Goal: Task Accomplishment & Management: Manage account settings

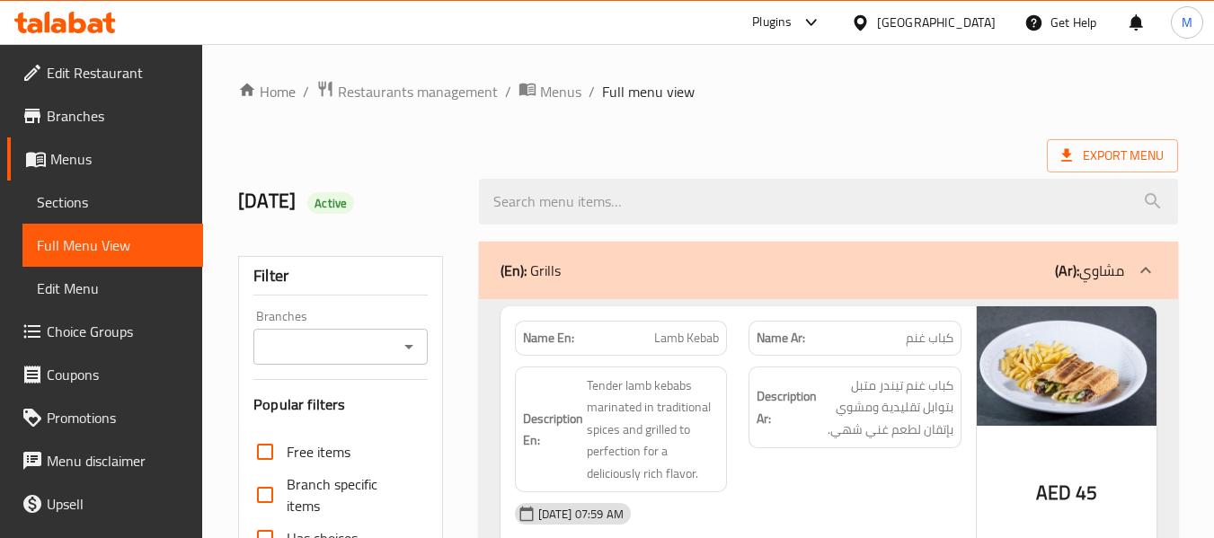
click at [887, 28] on div "United Arab Emirates" at bounding box center [936, 23] width 119 height 20
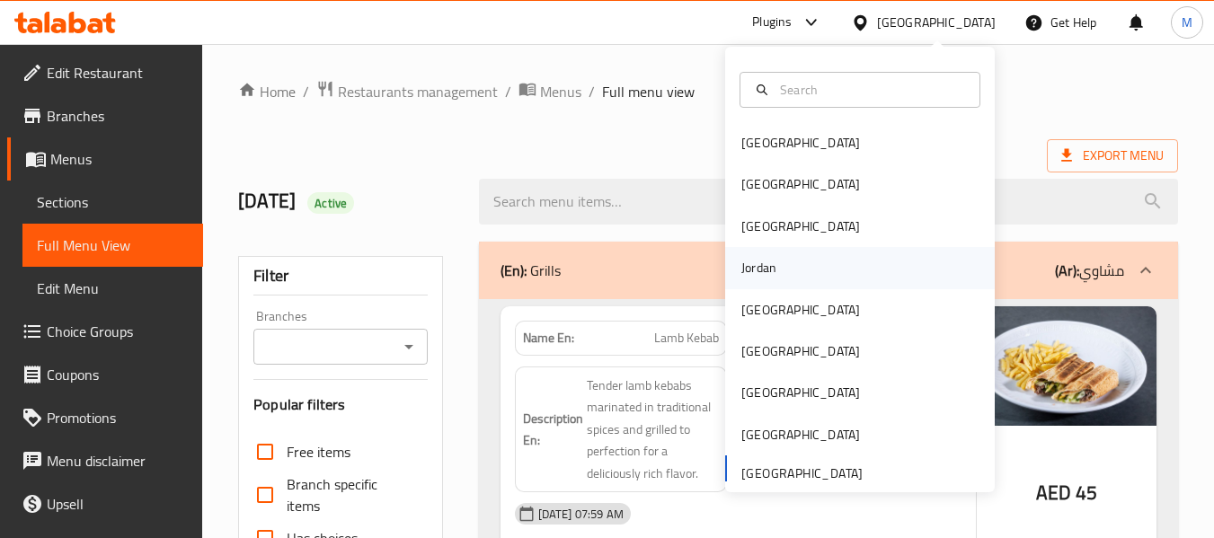
click at [765, 275] on div "Jordan" at bounding box center [759, 267] width 64 height 41
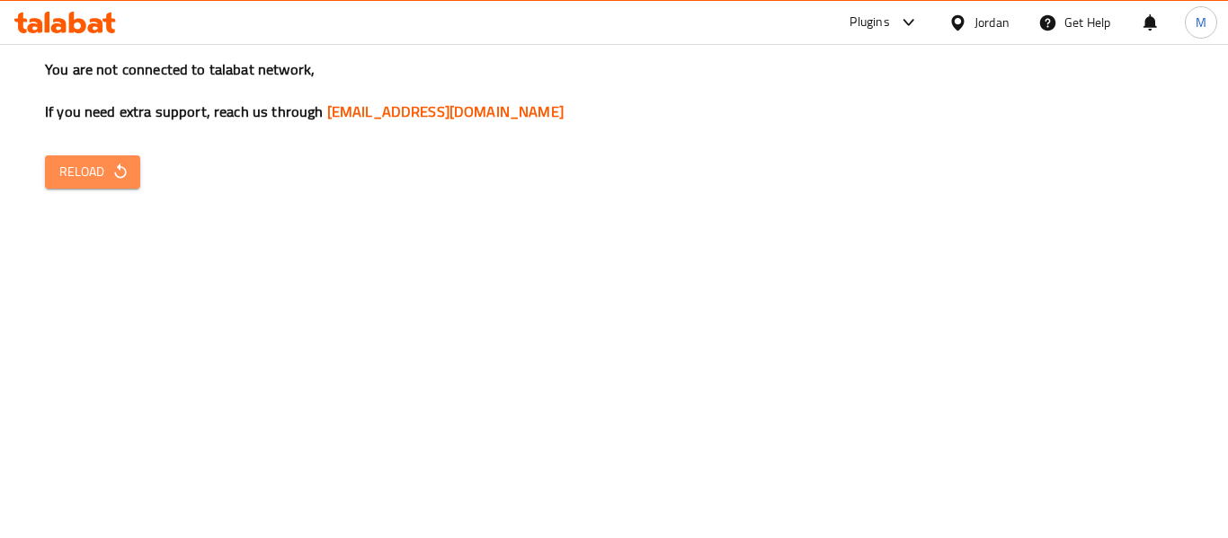
drag, startPoint x: 112, startPoint y: 155, endPoint x: 561, endPoint y: 258, distance: 460.2
click at [111, 152] on div "You are not connected to talabat network, If you need extra support, reach us t…" at bounding box center [614, 269] width 1228 height 538
click at [63, 163] on span "Reload" at bounding box center [92, 172] width 67 height 22
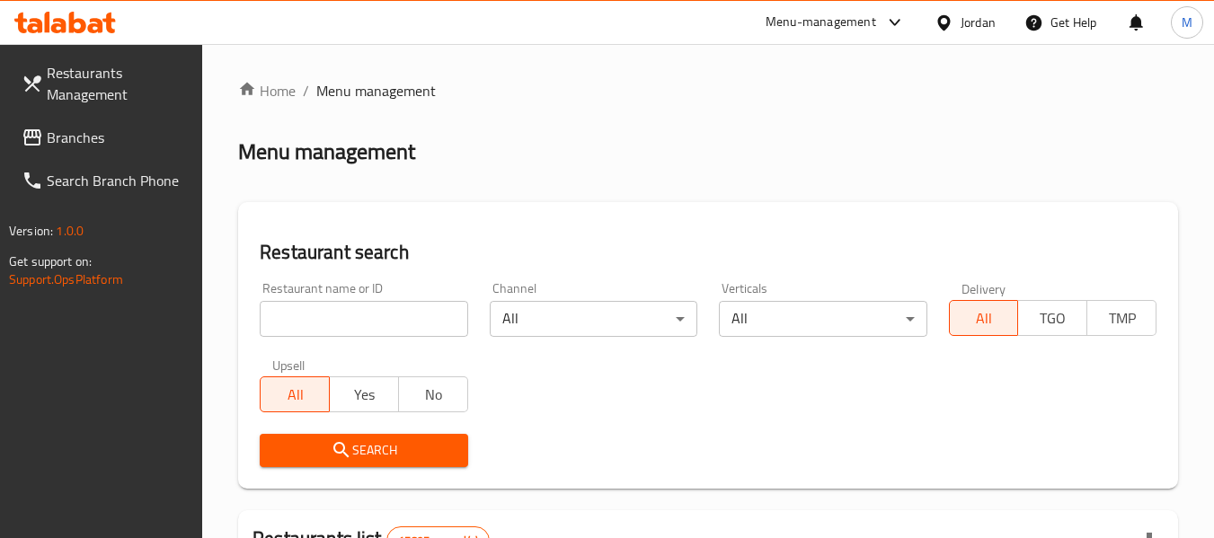
click at [333, 317] on input "search" at bounding box center [364, 319] width 208 height 36
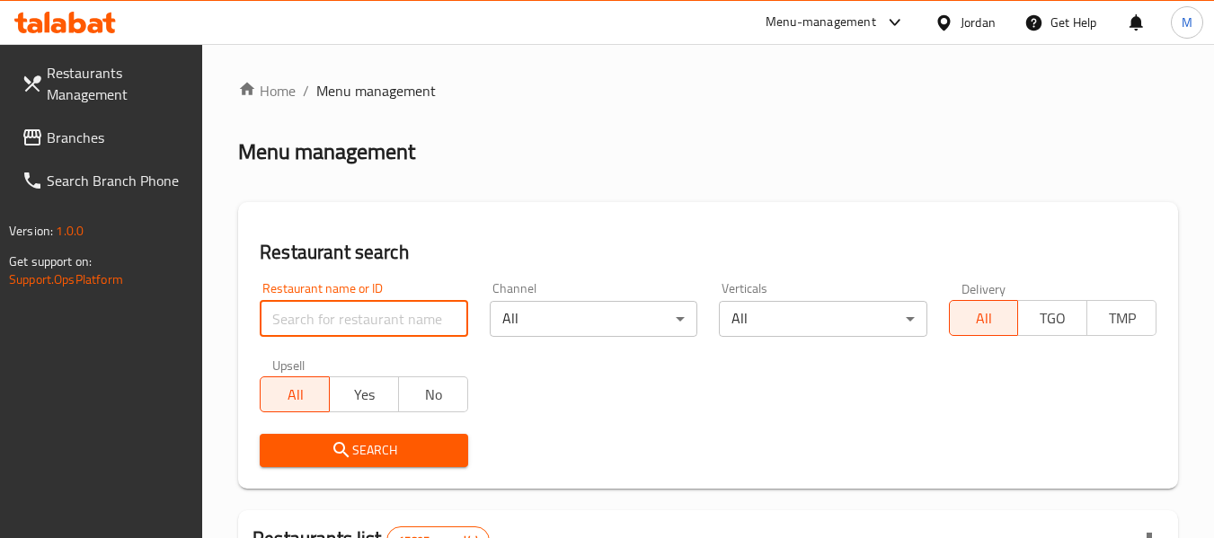
paste input "707653"
type input "707653"
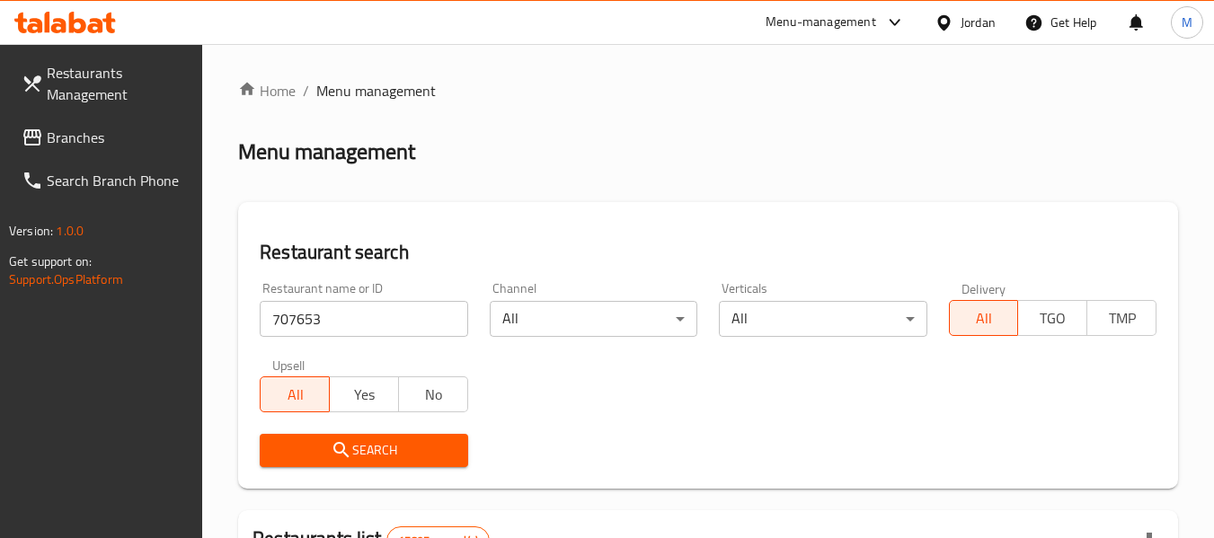
click at [374, 453] on span "Search" at bounding box center [363, 450] width 179 height 22
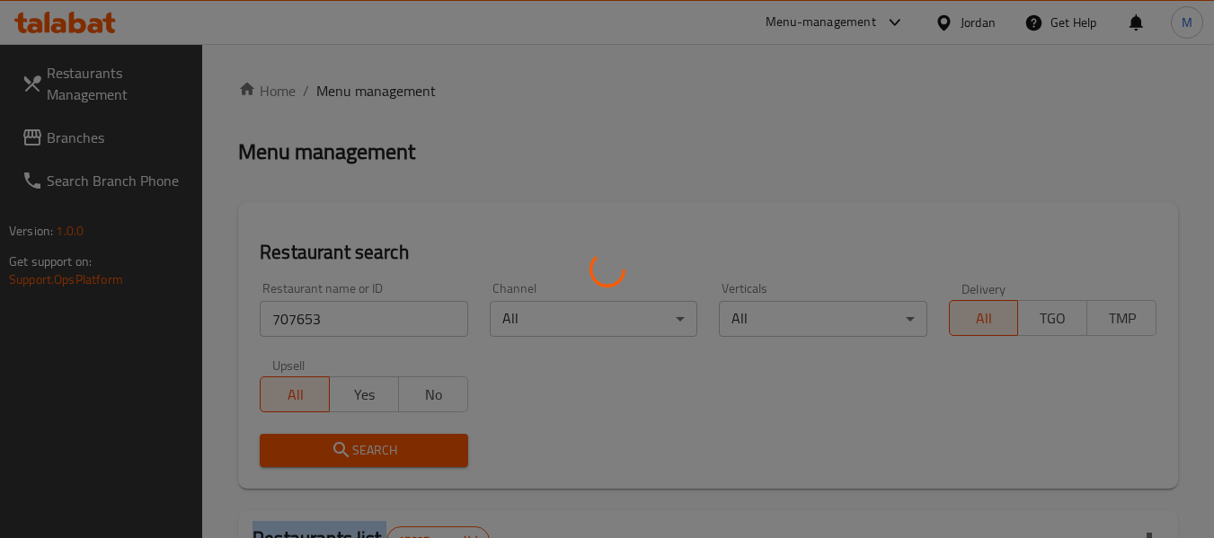
click at [374, 453] on div at bounding box center [607, 269] width 1214 height 538
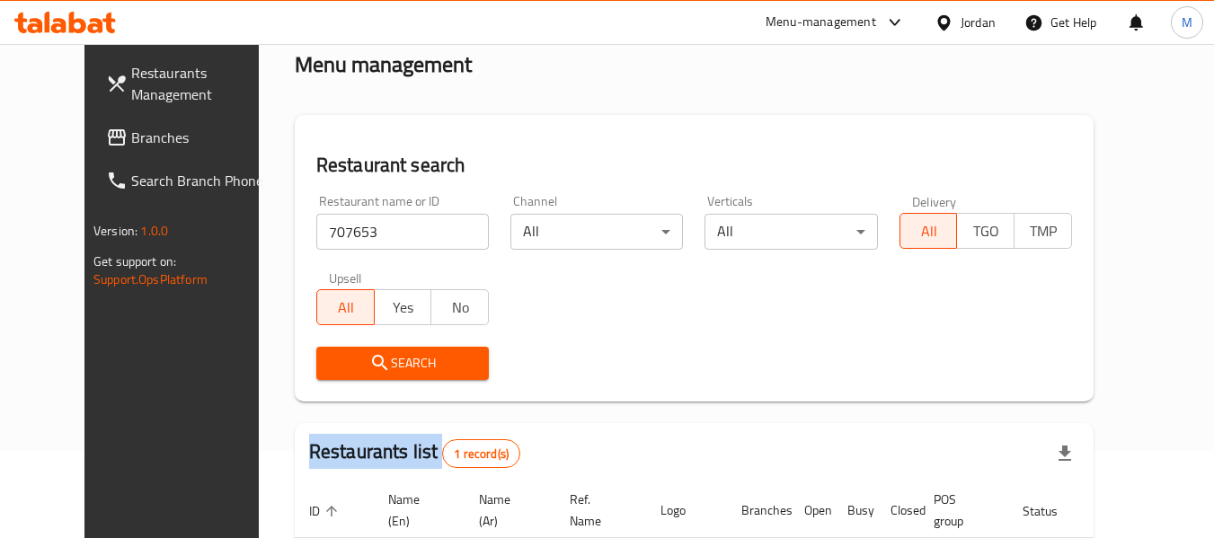
scroll to position [241, 0]
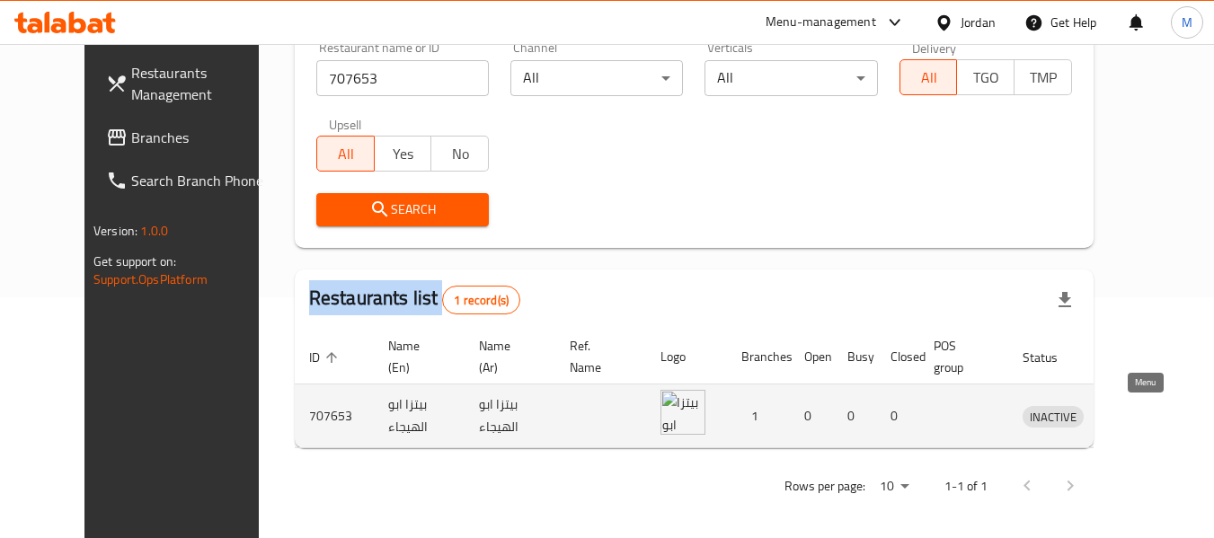
click at [1141, 422] on icon "enhanced table" at bounding box center [1131, 417] width 20 height 15
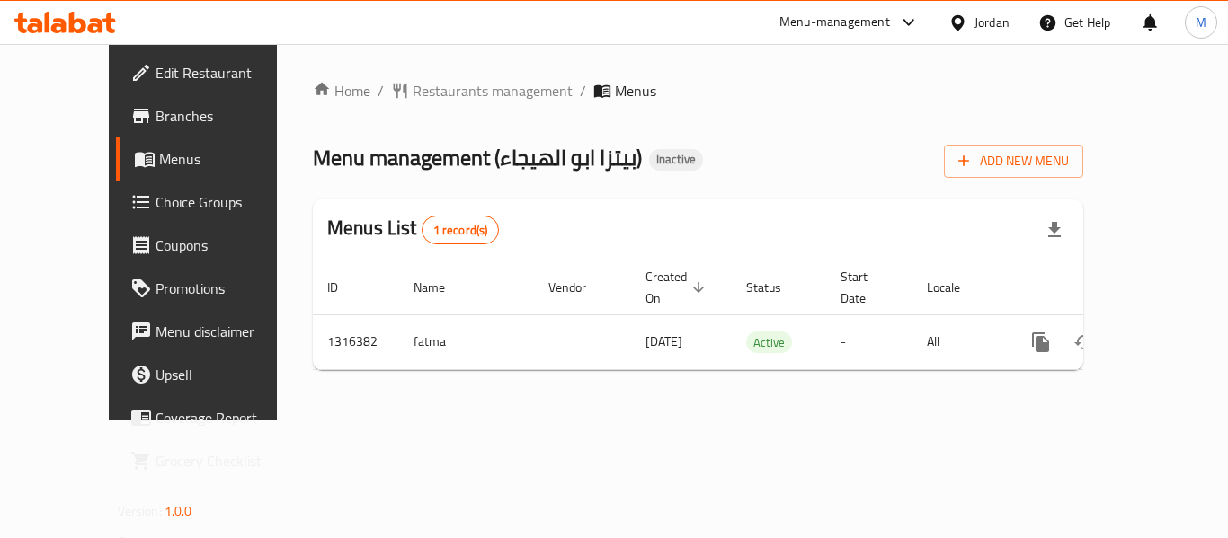
click at [155, 80] on span "Edit Restaurant" at bounding box center [227, 73] width 144 height 22
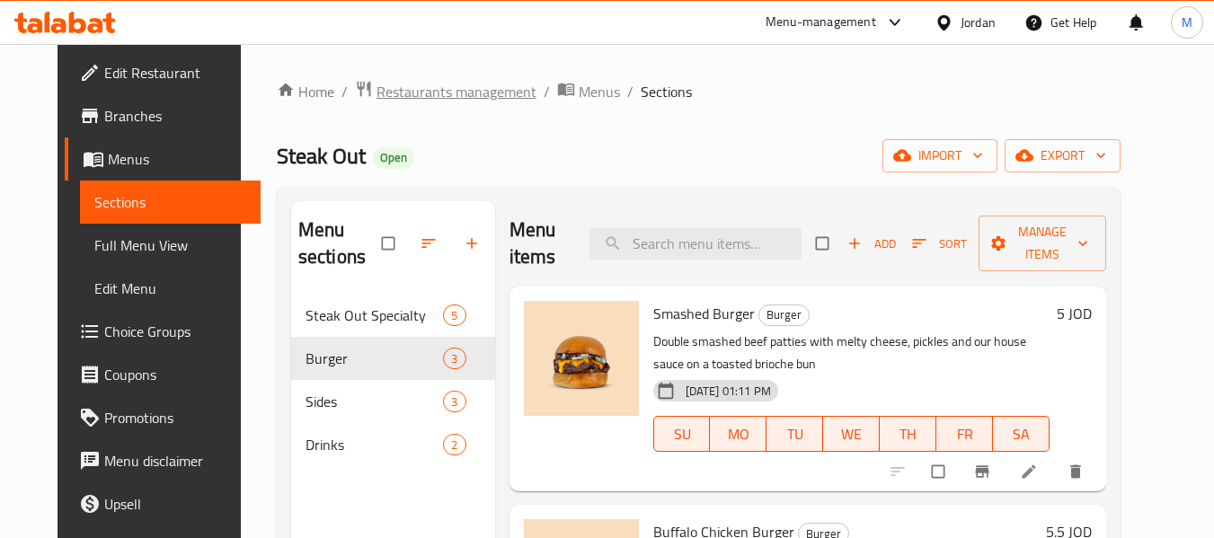
click at [481, 84] on span "Restaurants management" at bounding box center [457, 92] width 160 height 22
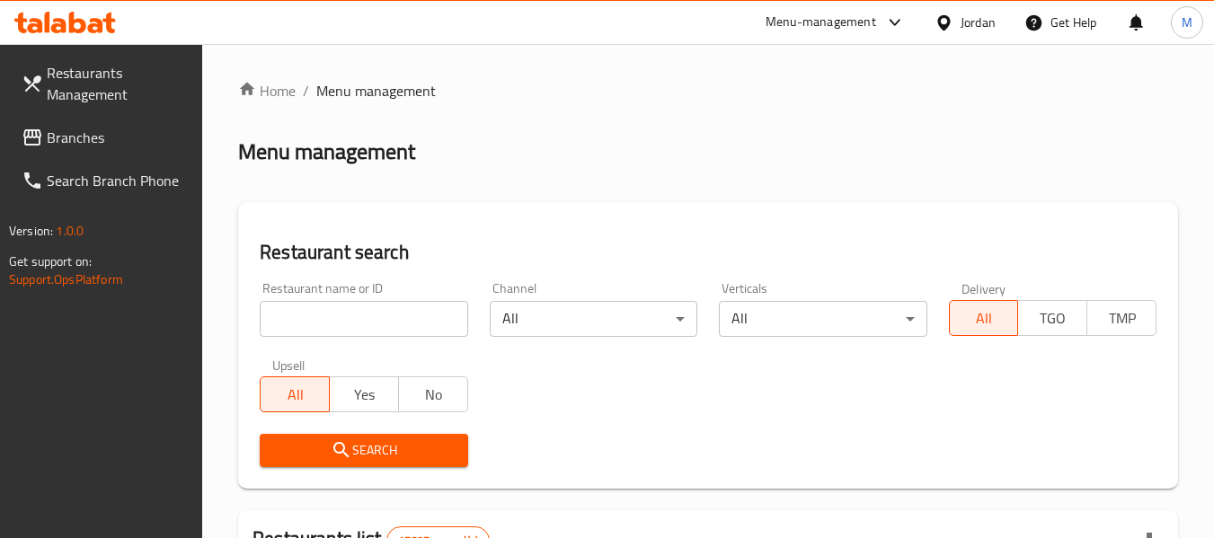
click at [323, 289] on div "Restaurant name or ID Restaurant name or ID" at bounding box center [364, 309] width 208 height 55
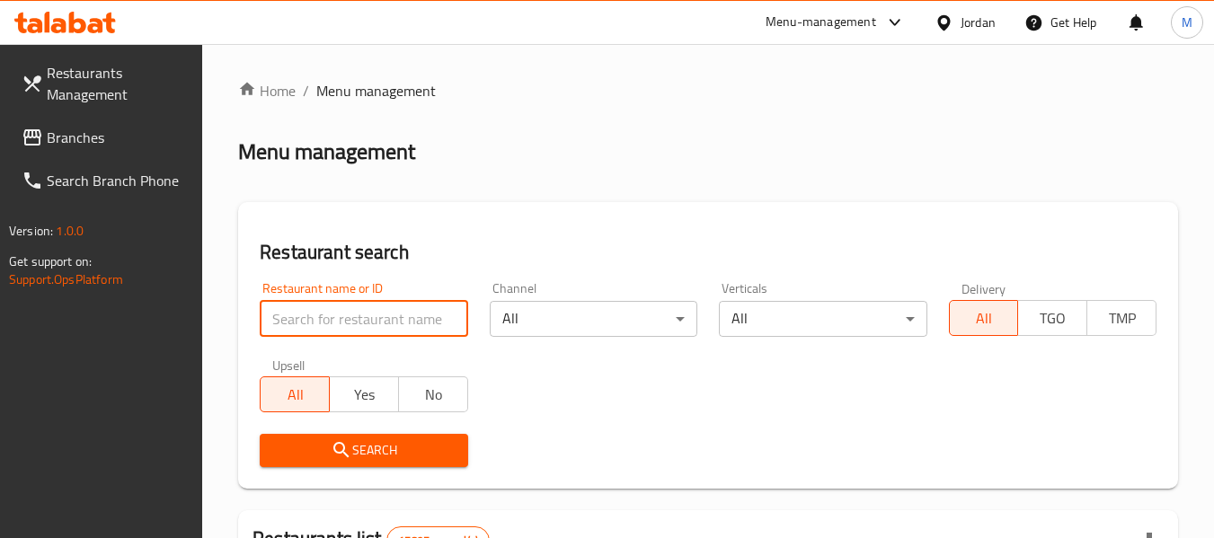
click at [336, 317] on input "search" at bounding box center [364, 319] width 208 height 36
paste input "707653"
type input "707653"
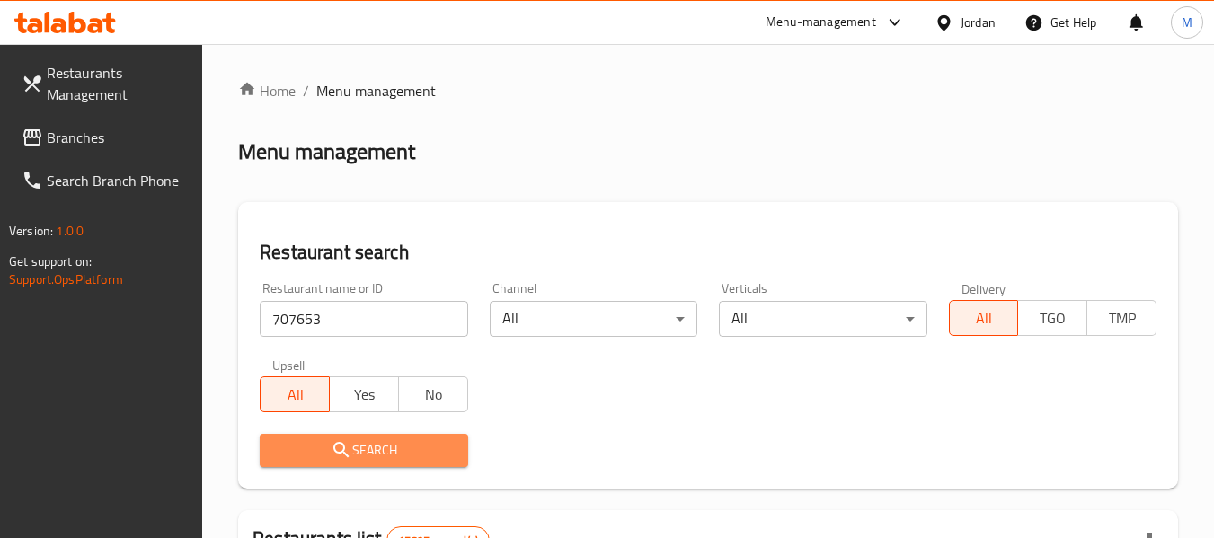
click at [365, 448] on span "Search" at bounding box center [363, 450] width 179 height 22
click at [365, 448] on div at bounding box center [607, 269] width 1214 height 538
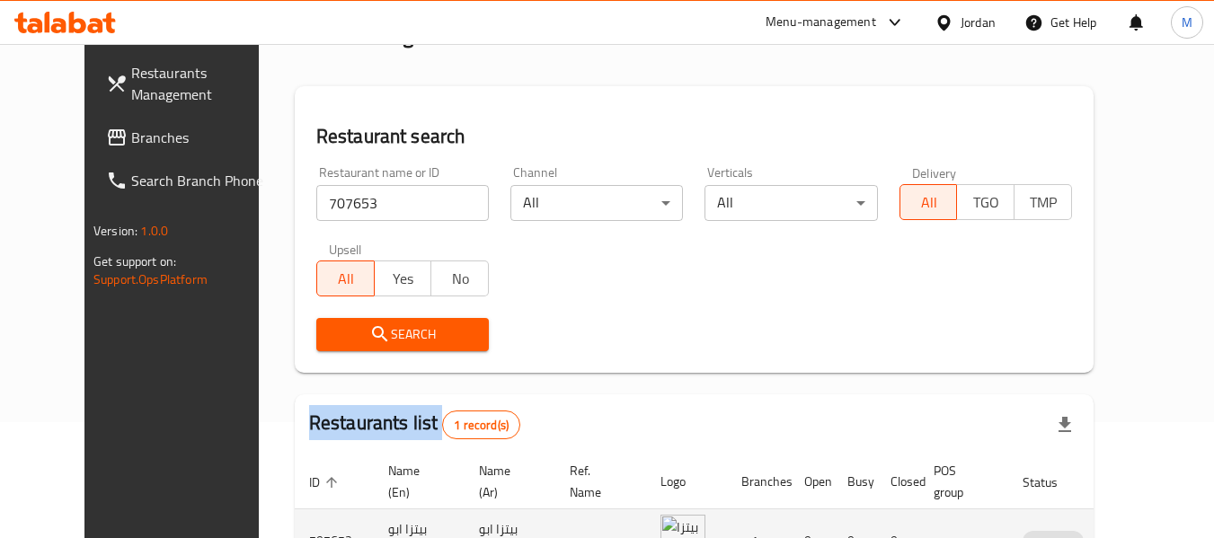
scroll to position [241, 0]
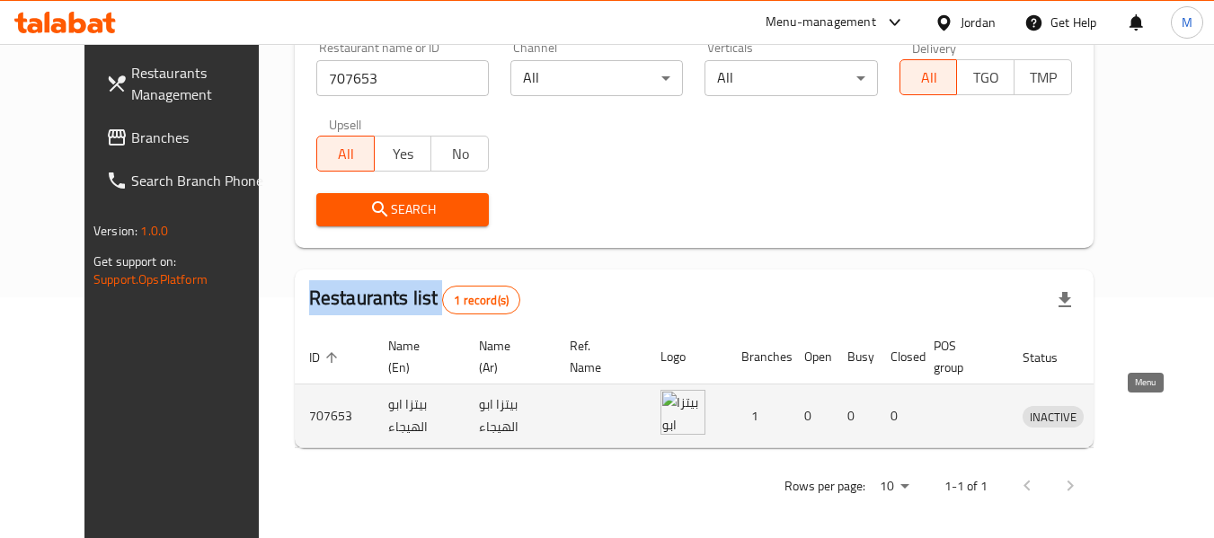
click at [1139, 417] on icon "enhanced table" at bounding box center [1131, 417] width 20 height 15
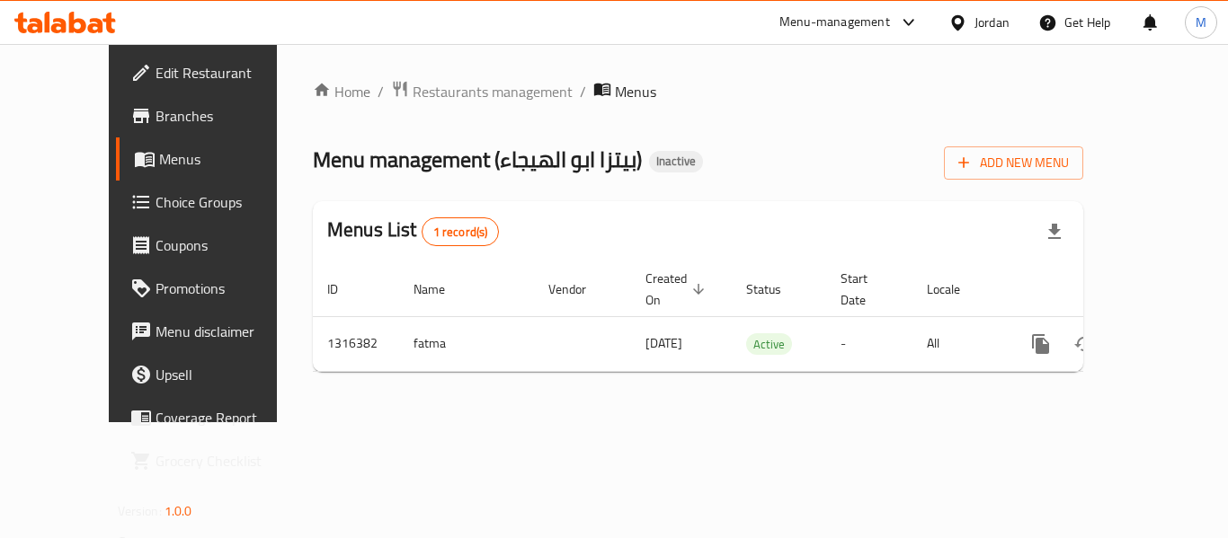
click at [155, 113] on span "Branches" at bounding box center [227, 116] width 144 height 22
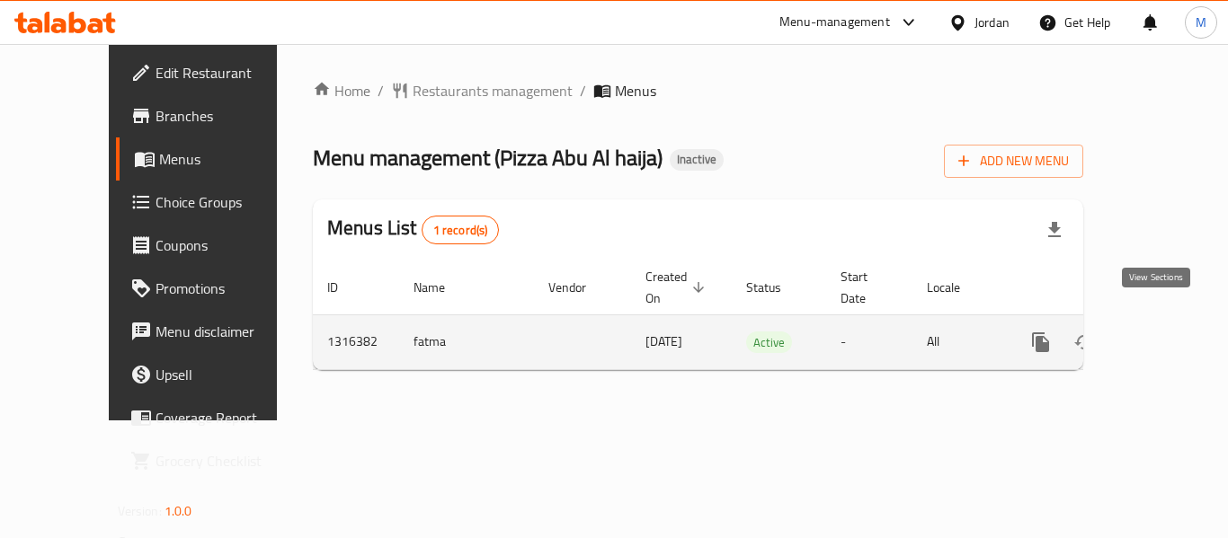
click at [1162, 334] on icon "enhanced table" at bounding box center [1170, 342] width 16 height 16
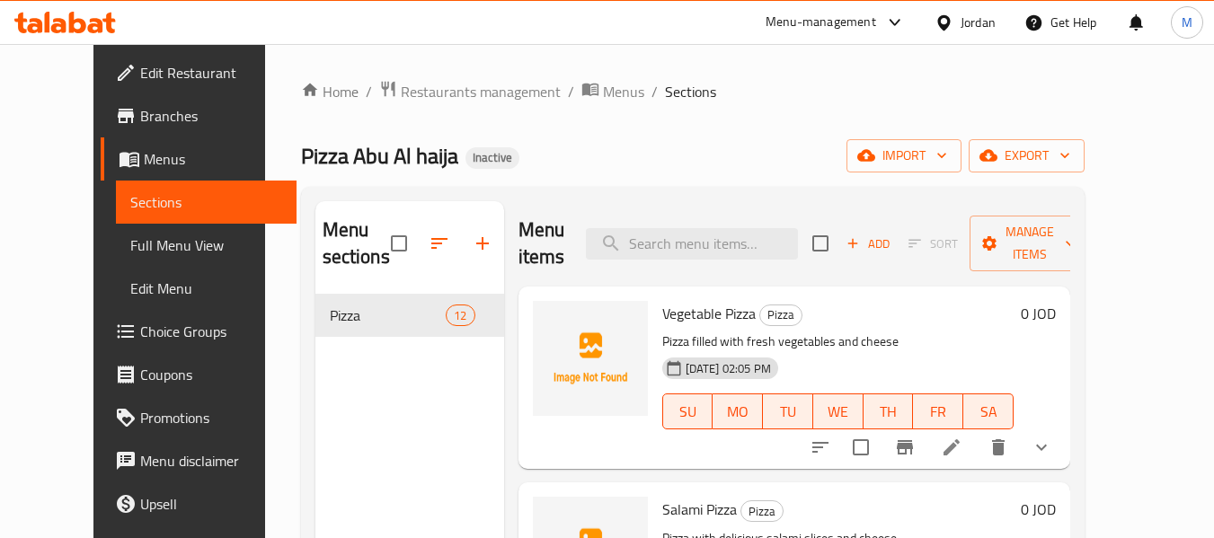
click at [130, 248] on span "Full Menu View" at bounding box center [206, 246] width 152 height 22
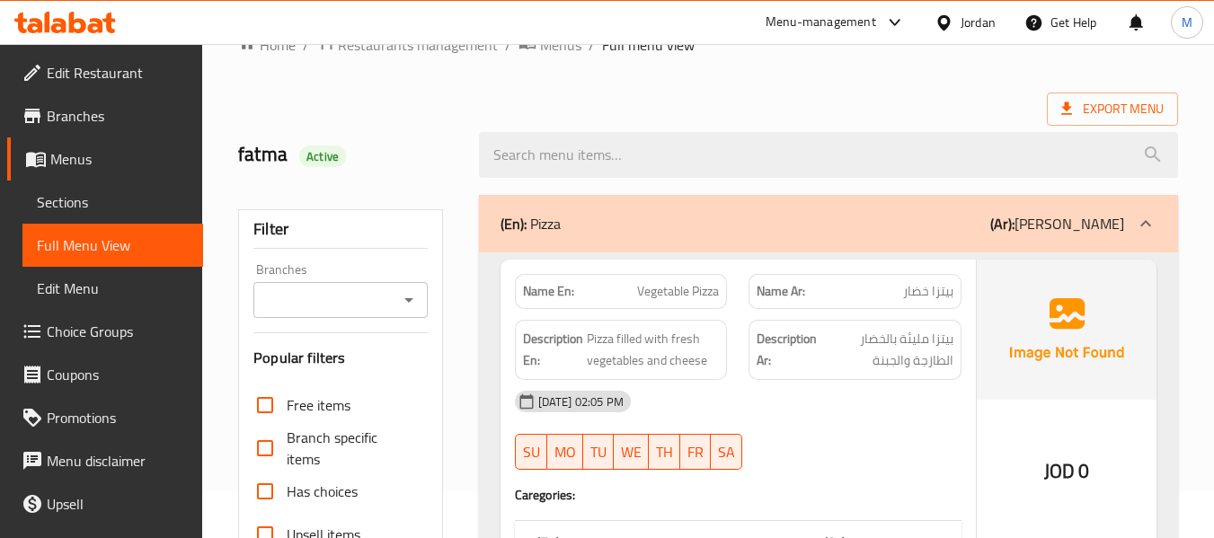
scroll to position [90, 0]
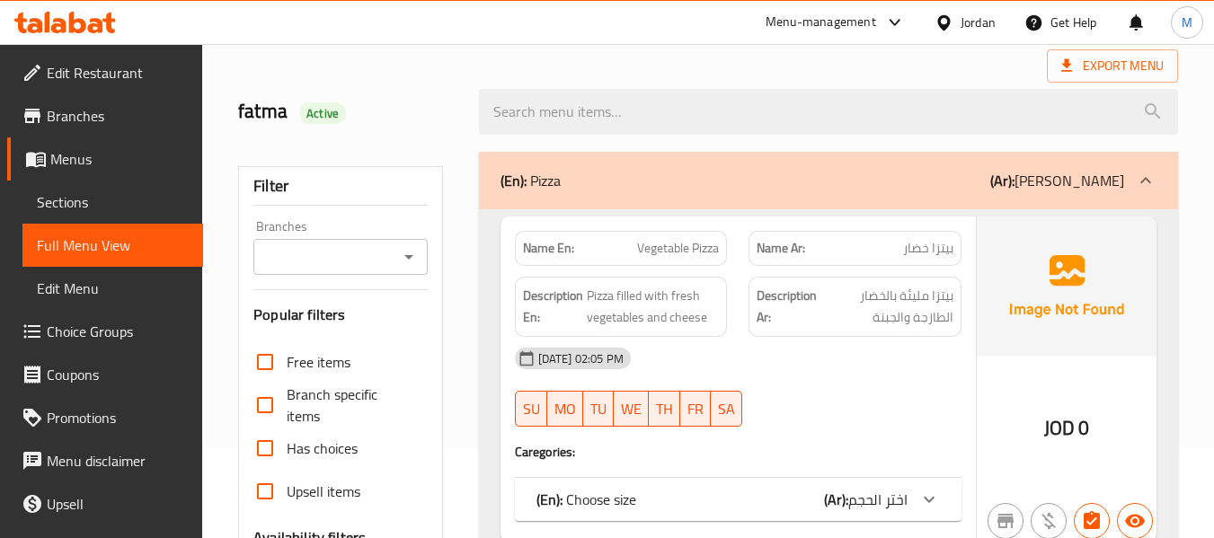
click at [889, 496] on span "اختر الحجم" at bounding box center [877, 499] width 59 height 27
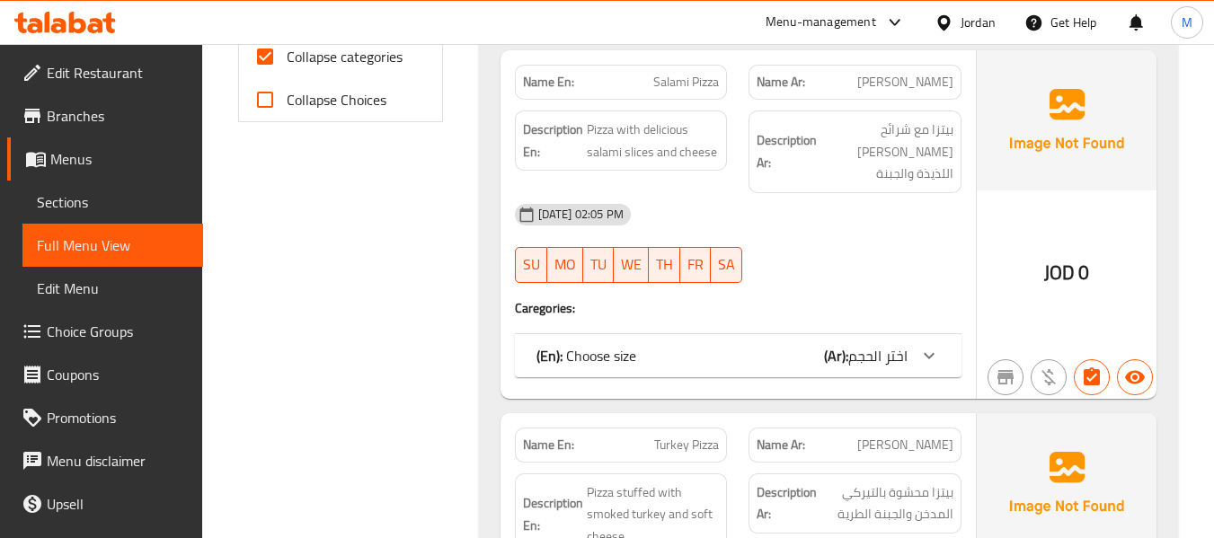
scroll to position [809, 0]
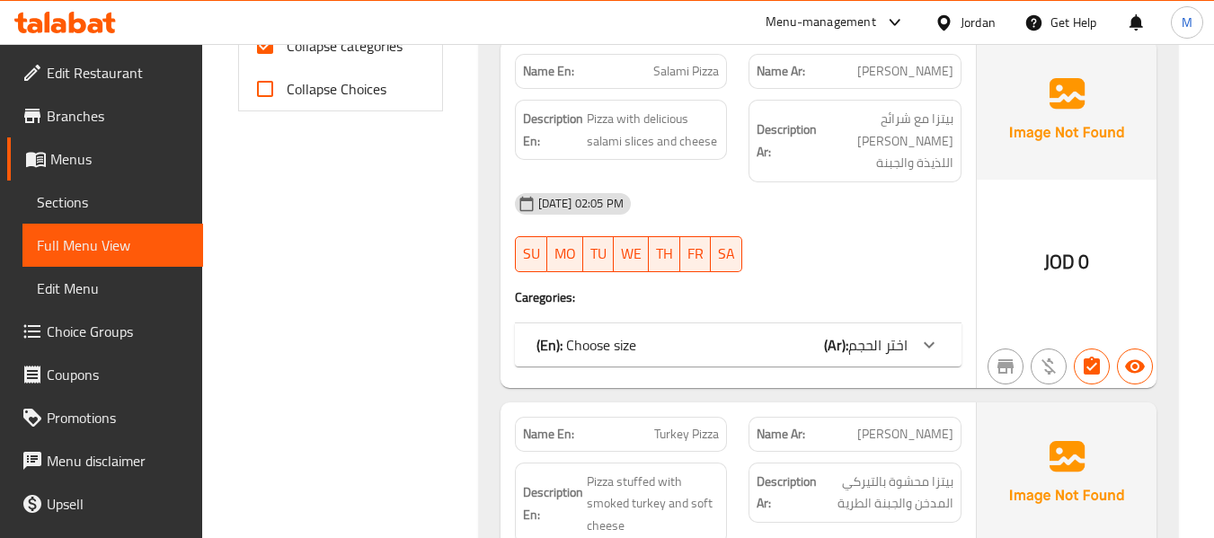
click at [820, 334] on div "(En): Choose size (Ar): اختر الحجم" at bounding box center [722, 345] width 371 height 22
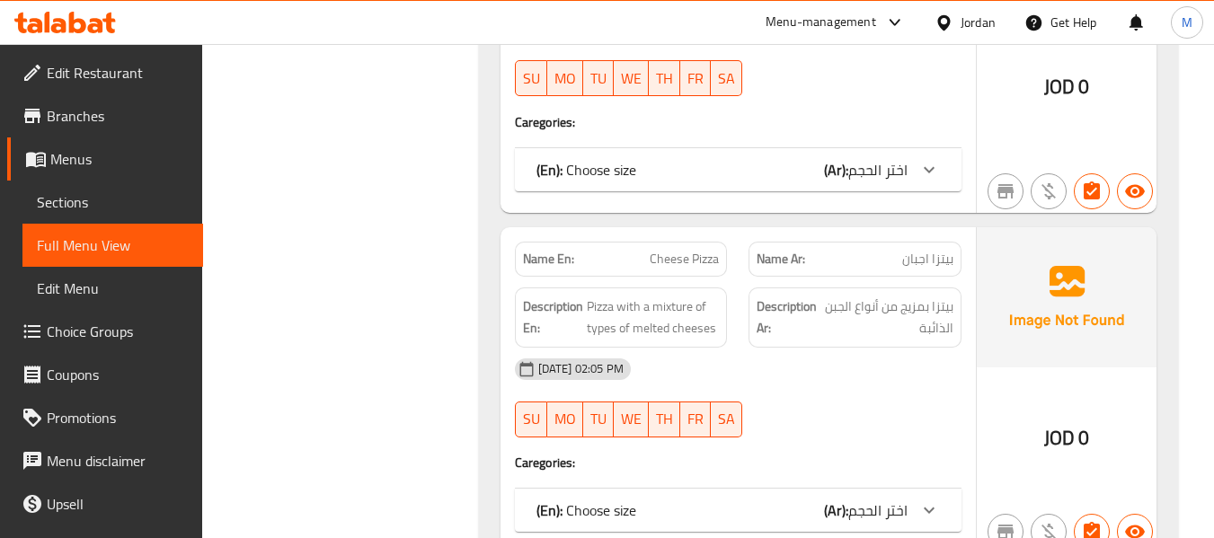
scroll to position [1618, 0]
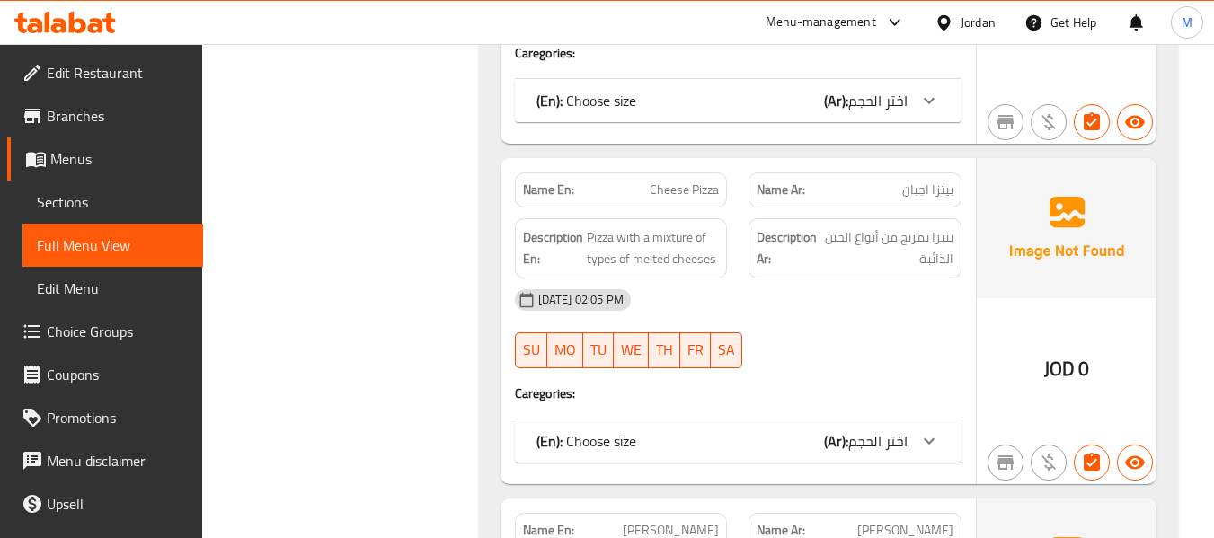
click at [875, 87] on span "اختر الحجم" at bounding box center [877, 100] width 59 height 27
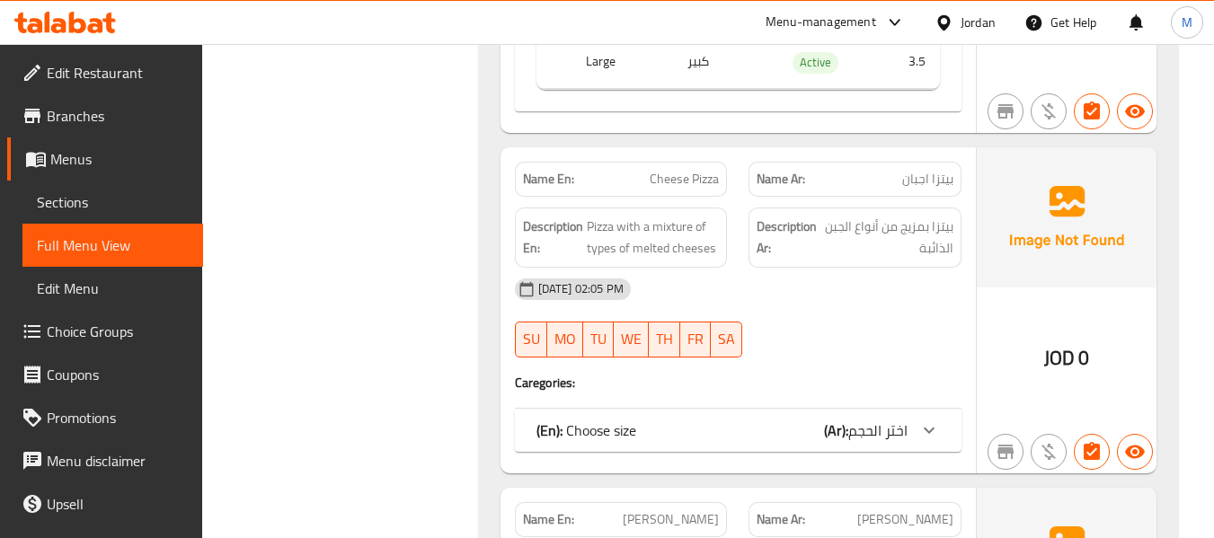
scroll to position [1887, 0]
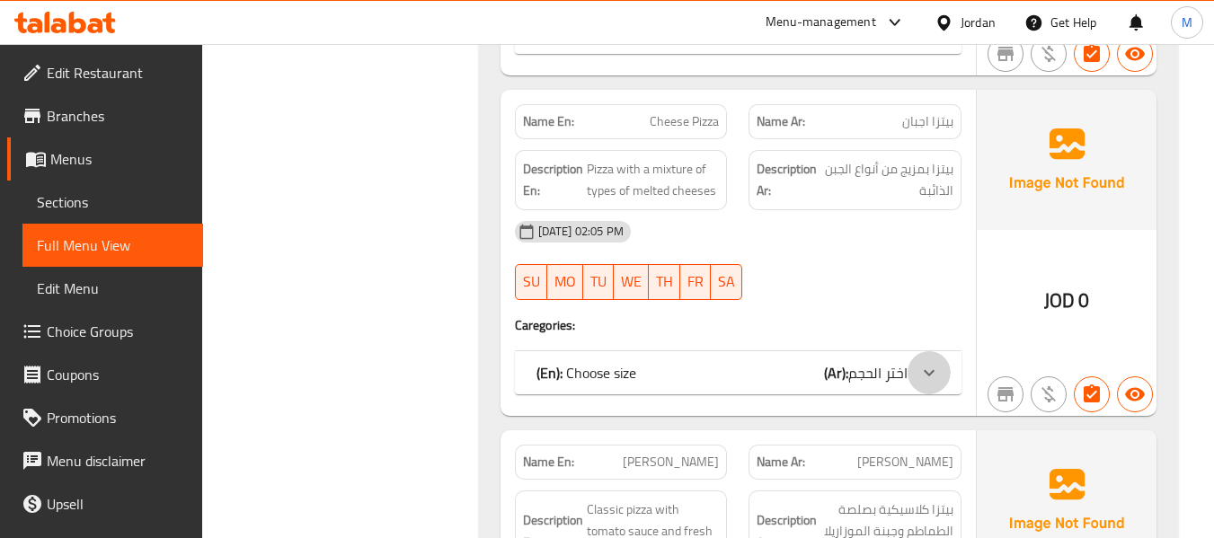
click at [911, 351] on div at bounding box center [929, 372] width 43 height 43
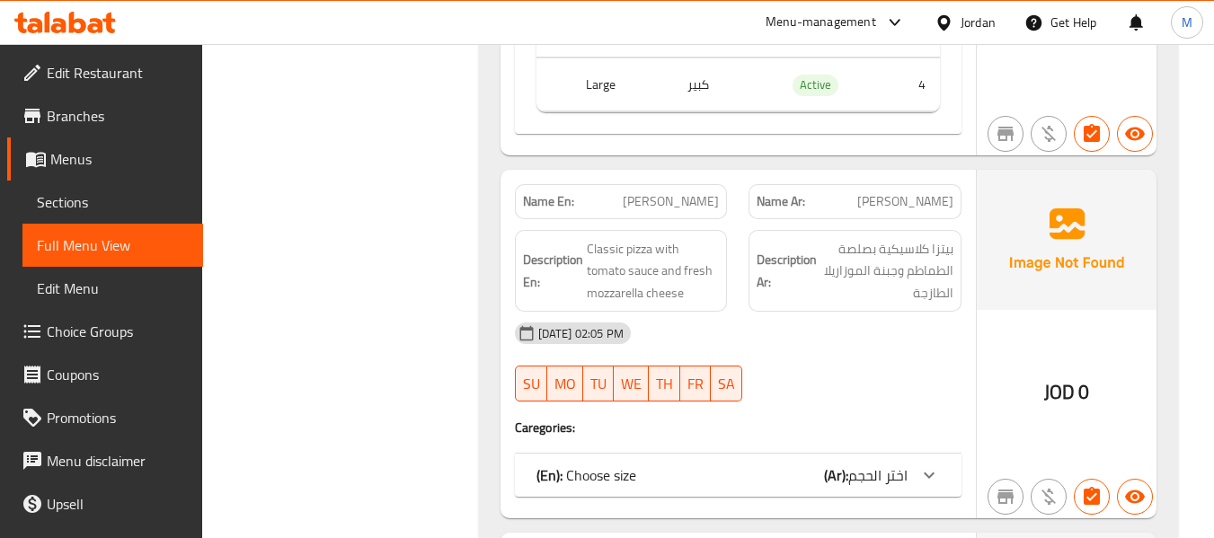
scroll to position [2427, 0]
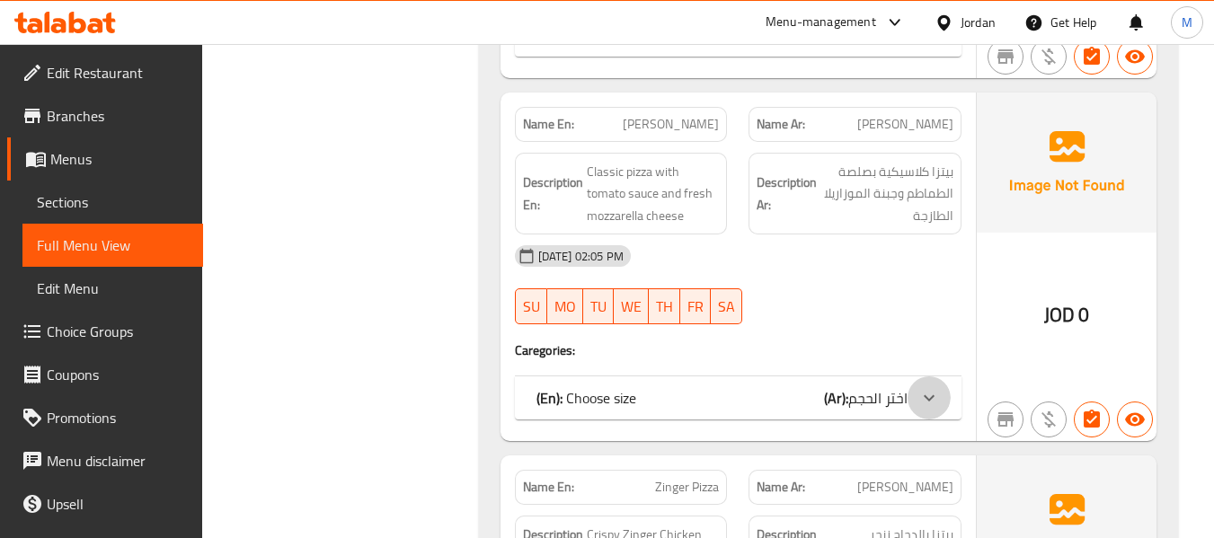
click at [917, 377] on div at bounding box center [929, 398] width 43 height 43
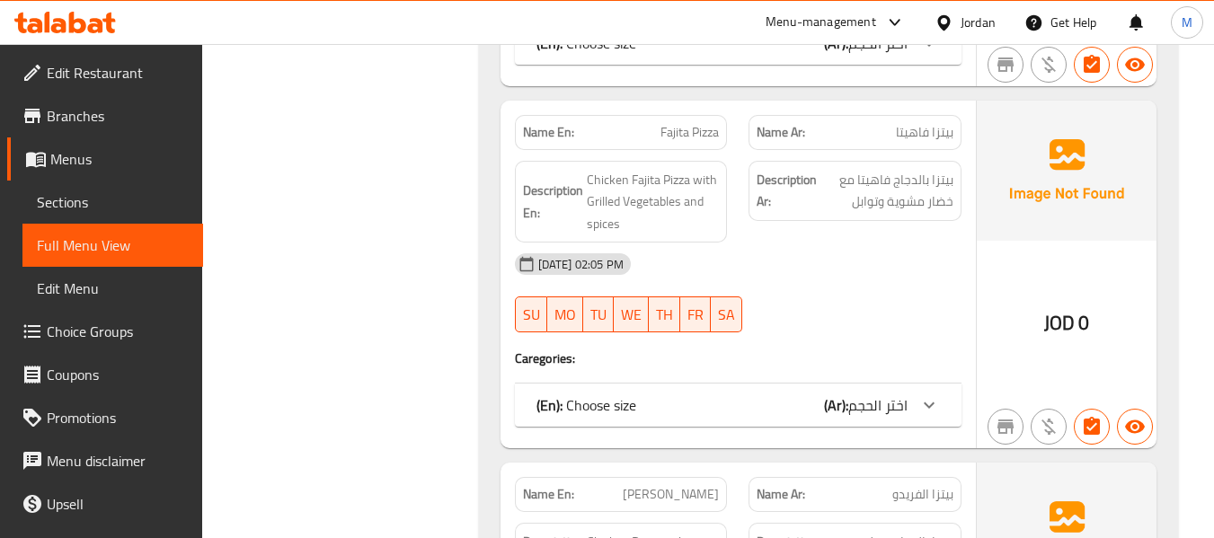
scroll to position [3325, 0]
click at [899, 390] on span "اختر الحجم" at bounding box center [877, 403] width 59 height 27
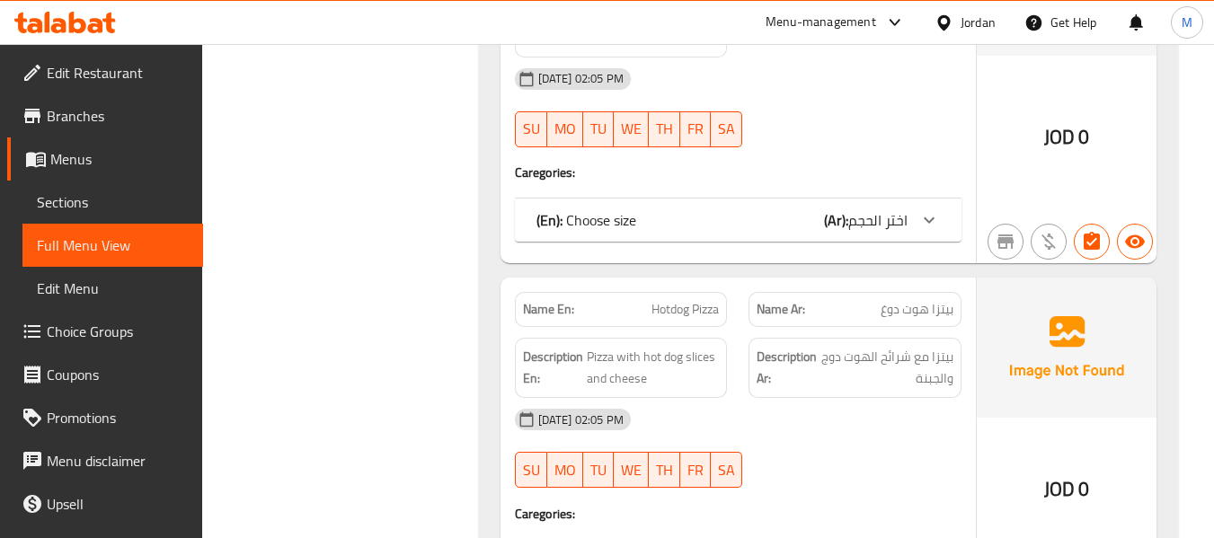
scroll to position [5212, 0]
